Goal: Task Accomplishment & Management: Manage account settings

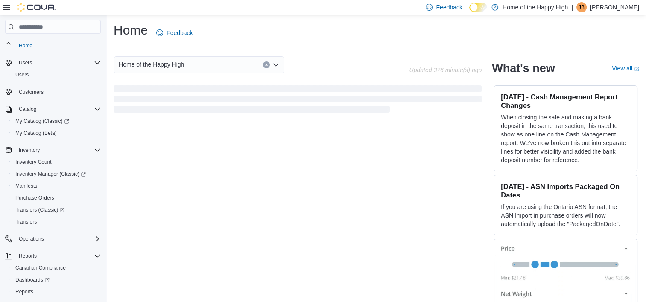
click at [598, 9] on p "Jocelyn Boulanger" at bounding box center [614, 7] width 49 height 10
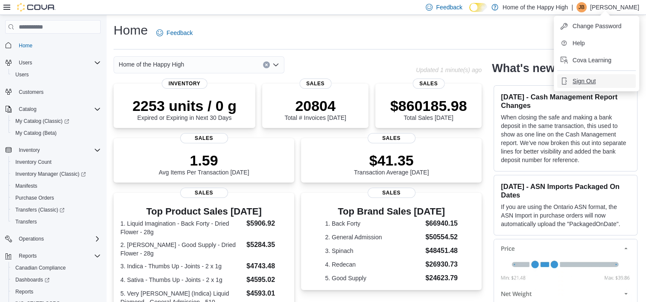
click at [586, 78] on span "Sign Out" at bounding box center [583, 81] width 23 height 9
